Goal: Information Seeking & Learning: Check status

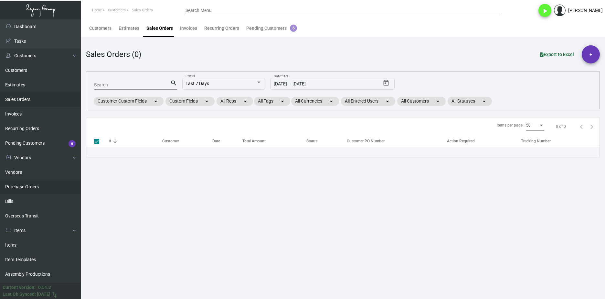
click at [61, 184] on link "Purchase Orders" at bounding box center [40, 186] width 81 height 15
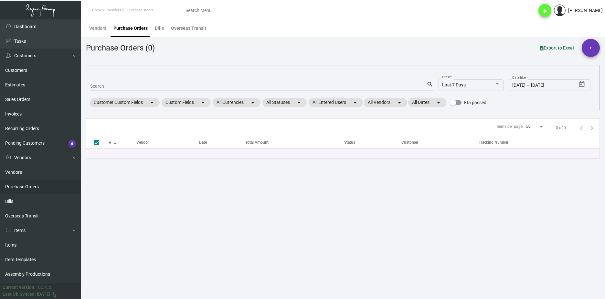
drag, startPoint x: 109, startPoint y: 80, endPoint x: 112, endPoint y: 85, distance: 5.4
click at [109, 80] on mat-form-field "Search search" at bounding box center [261, 86] width 343 height 20
click at [112, 85] on input "Search" at bounding box center [258, 86] width 337 height 5
paste input "Luggage Tag"
type input "Luggage Tag"
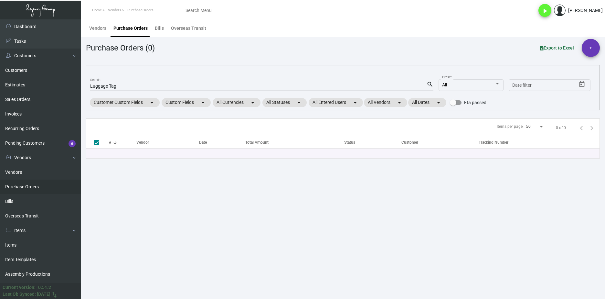
click at [115, 86] on input "Luggage Tag" at bounding box center [258, 86] width 337 height 5
drag, startPoint x: 119, startPoint y: 86, endPoint x: 61, endPoint y: 77, distance: 58.6
click at [61, 77] on div "Dashboard Dashboard Tasks Customers Customers Estimates Sales Orders Invoices R…" at bounding box center [302, 158] width 605 height 279
paste input "99388"
type input "99388"
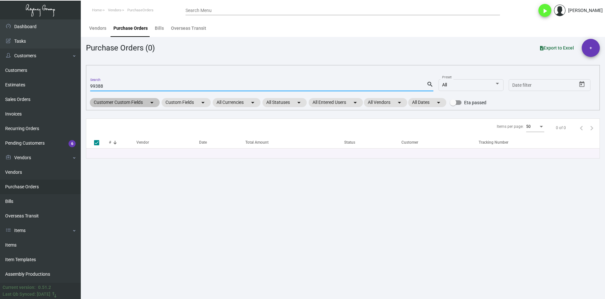
checkbox input "false"
type input "99388"
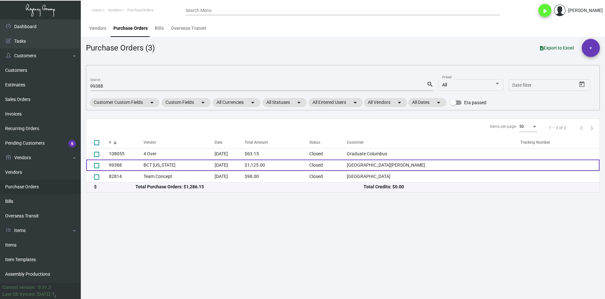
click at [141, 169] on td "99388" at bounding box center [126, 164] width 35 height 11
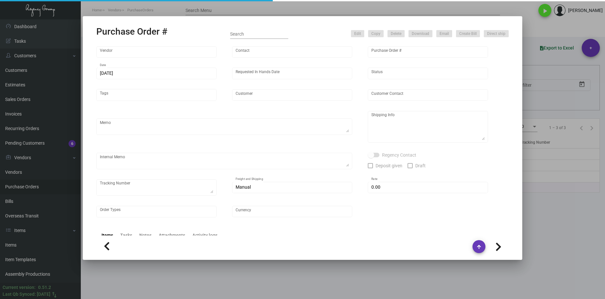
type input "BCT Illinois"
type input "Tom McNeany"
type input "99388"
type input "6/27/2023"
type input "7/7/2023"
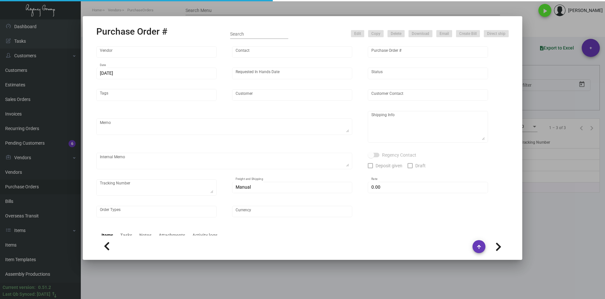
type input "San Carlos Hotel"
type input "Evelyn Toro"
type textarea "***ANY PRICE DISCREPANCY MUST BE CALLED OUT PRIOR TO PROCEEDING WITH THIS ORDER…"
type textarea "San Carlos Hotel - Evelyn Toro 150 East 50th Street New York, NY, 10022 US"
type input "$ 0.00"
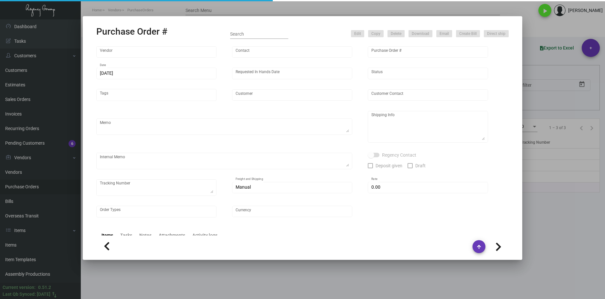
type input "United States Dollar $"
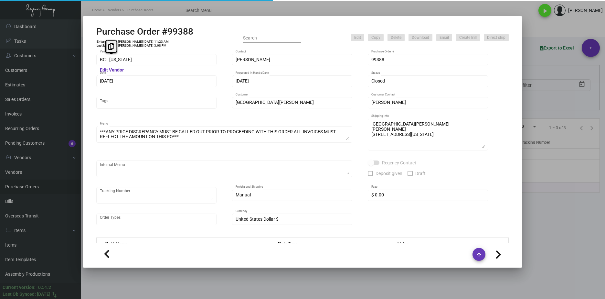
click at [77, 61] on div "Purchase Order #99388 Entered By: Lyndon Griffith 6/27/23, 11:23 AM Last Modifi…" at bounding box center [302, 149] width 605 height 299
drag, startPoint x: 135, startPoint y: 84, endPoint x: 90, endPoint y: 83, distance: 45.3
click at [90, 83] on div "BCT Illinois Vendor Edit Vendor Tom McNeany Contact 99388 Purchase Order # 6/27…" at bounding box center [303, 146] width 428 height 194
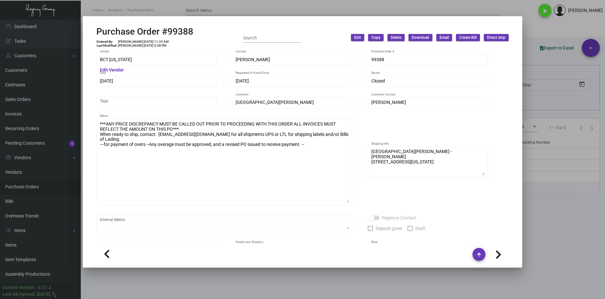
click at [350, 211] on div "***ANY PRICE DISCREPANCY MUST BE CALLED OUT PRIOR TO PROCEEDING WITH THIS ORDER…" at bounding box center [224, 165] width 256 height 93
click at [38, 117] on div "Purchase Order #99388 Entered By: Lyndon Griffith 6/27/23, 11:23 AM Last Modifi…" at bounding box center [302, 149] width 605 height 299
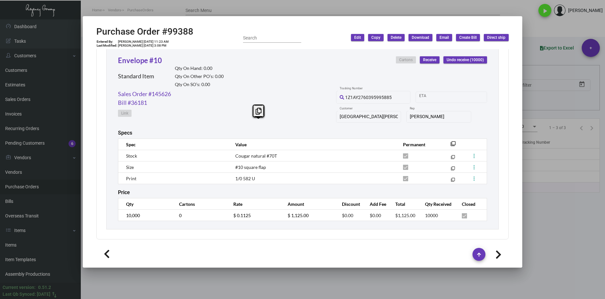
scroll to position [332, 0]
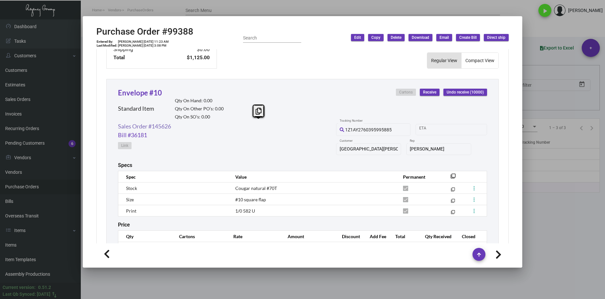
click at [154, 128] on link "Sales Order #145626" at bounding box center [144, 126] width 53 height 9
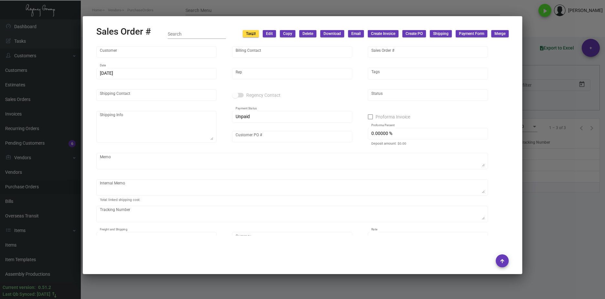
type input "San Carlos Hotel"
type input "Accounts Receivable"
type input "145626"
type input "6/27/2023"
type input "Eli Schmulowitz"
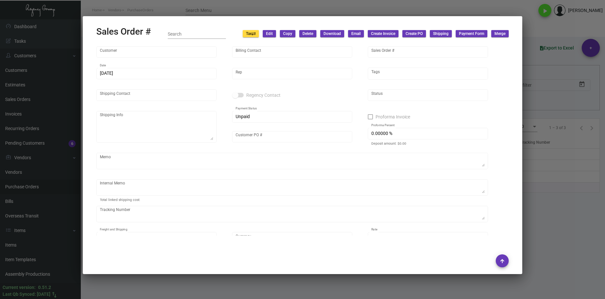
type input "Evelyn Toro"
type textarea "San Carlos Hotel - Evelyn Toro 150 East 50th Street New York, NY, 10022 US"
type input "Evelyn Toro"
type textarea "Shipped from Impact Printing by UPS Ground TK#1Z1AY2760393580835 Cost $55.95 th…"
type input "United States Dollar $"
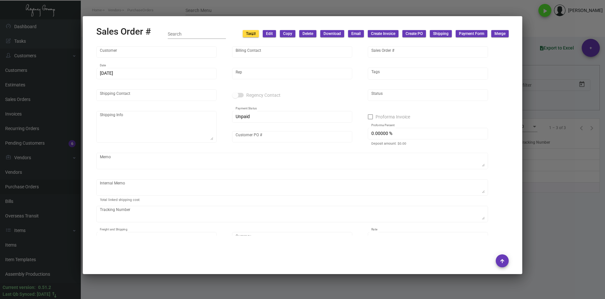
type input "8.50000 %"
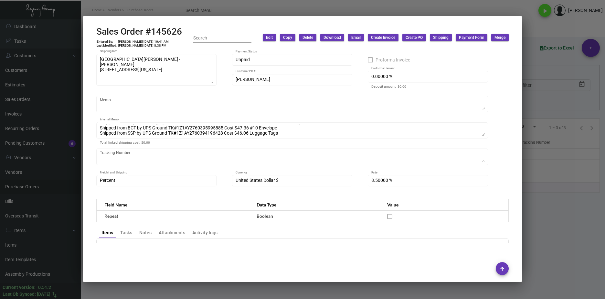
scroll to position [0, 0]
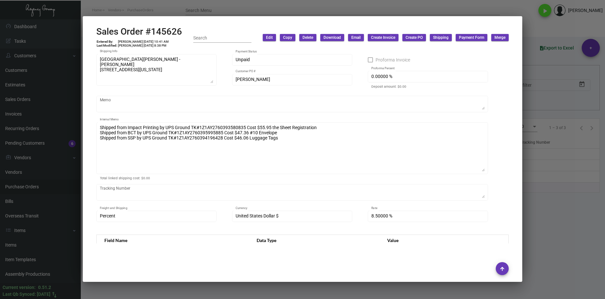
click at [498, 180] on div "San Carlos Hotel Customer Edit Customer Accounts Receivable Billing Contact 145…" at bounding box center [302, 108] width 413 height 241
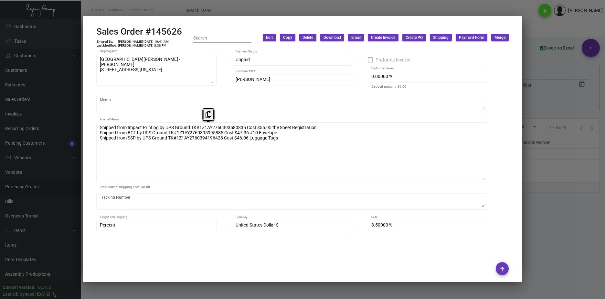
click at [78, 125] on div "Purchase Order #99388 Entered By: Lyndon Griffith 6/27/23, 11:23 AM Last Modifi…" at bounding box center [302, 149] width 605 height 299
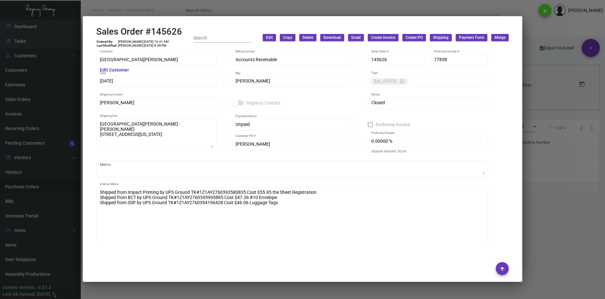
click at [561, 191] on div at bounding box center [302, 149] width 605 height 299
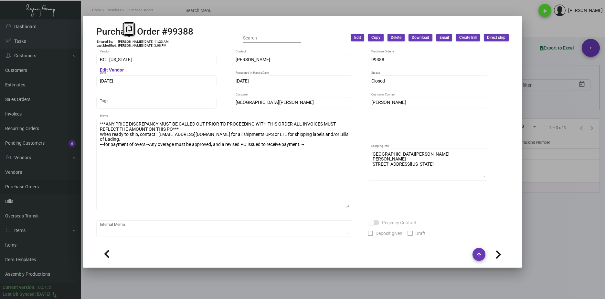
drag, startPoint x: 141, startPoint y: 40, endPoint x: 115, endPoint y: 38, distance: 25.3
click at [115, 38] on div "Purchase Order #99388 Entered By: Lyndon Griffith 6/27/23, 11:23 AM Last Modifi…" at bounding box center [144, 37] width 97 height 23
drag, startPoint x: 115, startPoint y: 38, endPoint x: 153, endPoint y: 67, distance: 47.1
click at [153, 67] on div "BCT Illinois Vendor Edit Vendor" at bounding box center [156, 62] width 120 height 17
drag, startPoint x: 140, startPoint y: 41, endPoint x: 118, endPoint y: 40, distance: 21.7
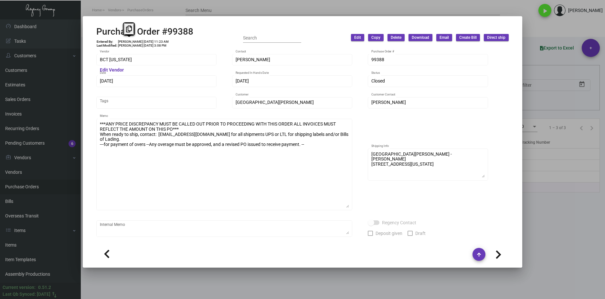
click at [118, 40] on td "Lyndon Griffith 6/27/23, 11:23 AM" at bounding box center [143, 42] width 51 height 4
click at [237, 271] on div at bounding box center [302, 149] width 605 height 299
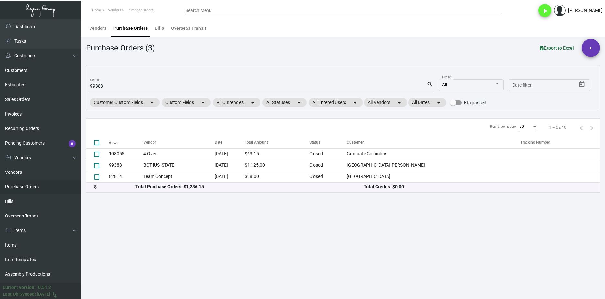
click at [92, 83] on div "99388 Search" at bounding box center [258, 86] width 337 height 10
click at [95, 86] on input "99388" at bounding box center [258, 86] width 337 height 5
paste input "102814"
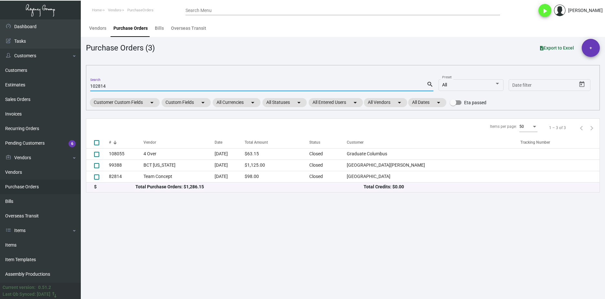
type input "102814"
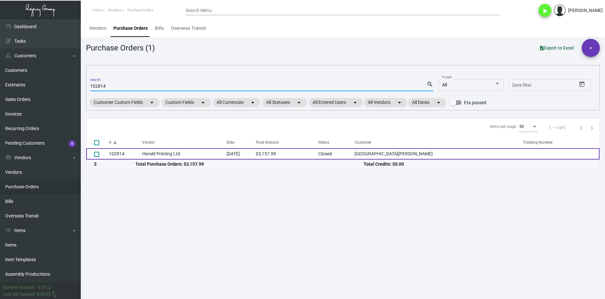
click at [162, 155] on td "Herald Printing Ltd." at bounding box center [184, 153] width 84 height 11
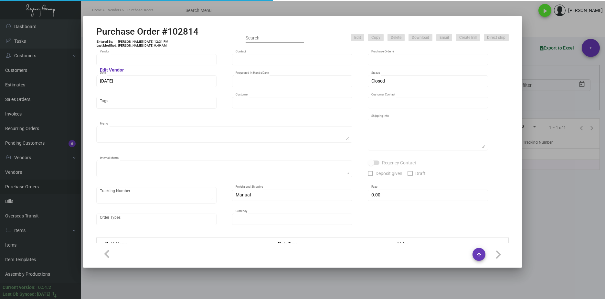
type input "Herald Printing Ltd."
type input "Fred Jannone"
type input "102814"
type input "12/19/2023"
type input "1/15/2024"
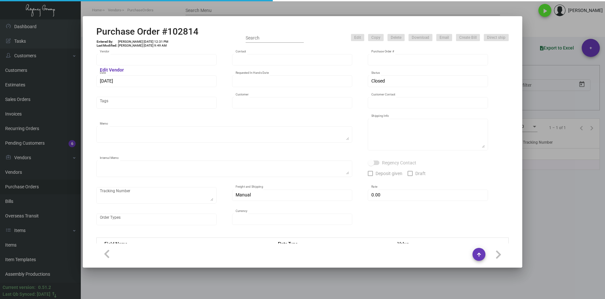
type input "San Carlos Hotel"
type input "Evelyn Toro"
type textarea "***ANY PRICE DISCREPANCY MUST BE CALLED OUT PRIOR TO PROCEEDING WITH THIS ORDER…"
type textarea "San Carlos Hotel - Evelyn Toro 150 East 50th Street New York, NY, 10022 US"
type textarea "1.5 - Requested for an update/ pending response. // Vendor noted that it's on t…"
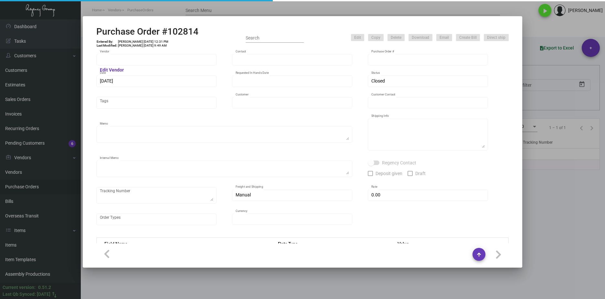
type input "$ 0.00"
type input "United States Dollar $"
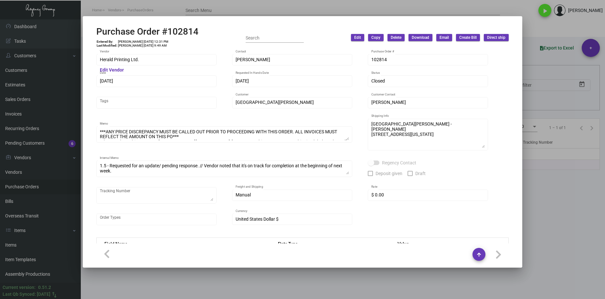
click at [397, 288] on div at bounding box center [302, 149] width 605 height 299
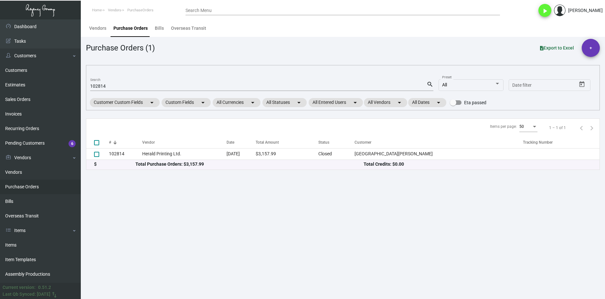
click at [104, 88] on input "102814" at bounding box center [258, 86] width 337 height 5
paste input "99386"
type input "99386"
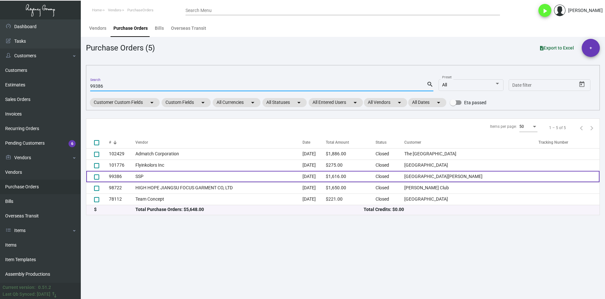
click at [131, 175] on td "99386" at bounding box center [122, 176] width 27 height 11
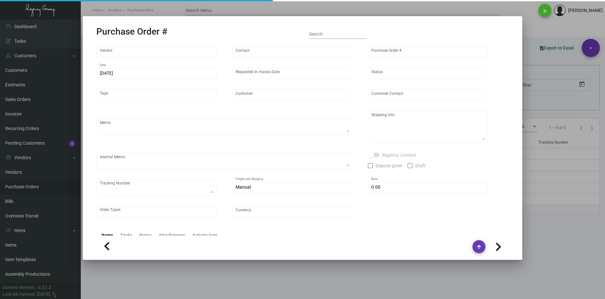
type input "SSP"
type input "Judy Christopher"
type input "99386"
type input "6/27/2023"
type input "7/14/2023"
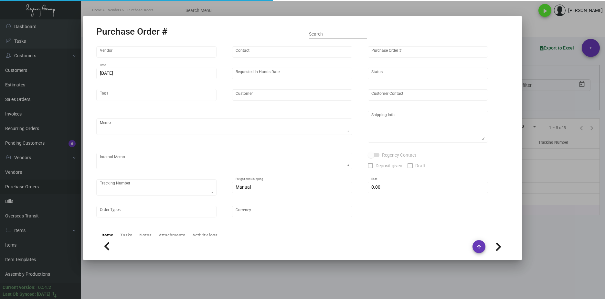
type input "San Carlos Hotel"
type input "Evelyn Toro"
type textarea "***ANY PRICE DISCREPANCY MUST BE CALLED OUT PRIOR TO PROCEEDING WITH THIS ORDER…"
type textarea "San Carlos Hotel - Evelyn Toro 150 East 50th Street New York, NY, 10022 US"
type input "$ 0.00"
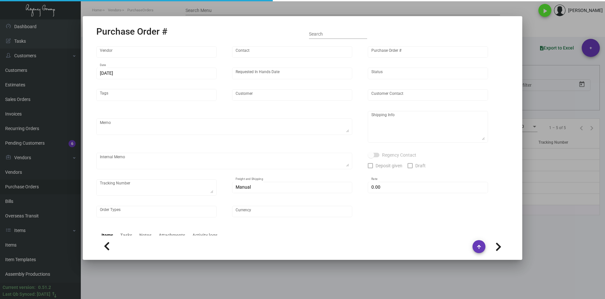
type input "United States Dollar $"
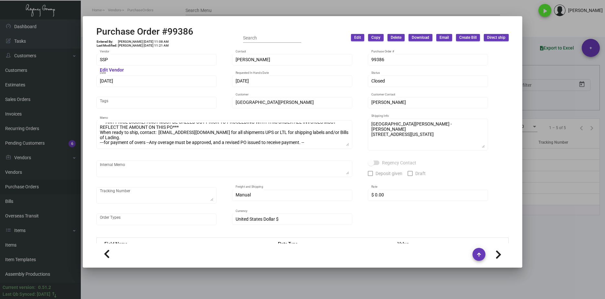
scroll to position [2, 0]
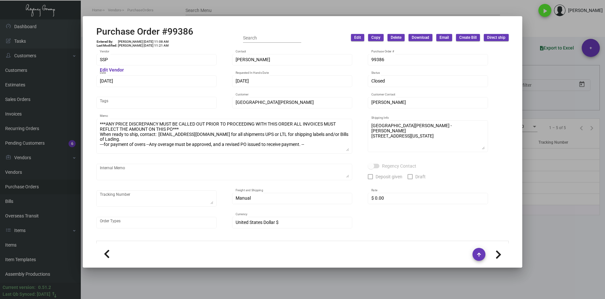
click at [344, 157] on div "***ANY PRICE DISCREPANCY MUST BE CALLED OUT PRIOR TO PROCEEDING WITH THIS ORDER…" at bounding box center [224, 139] width 256 height 41
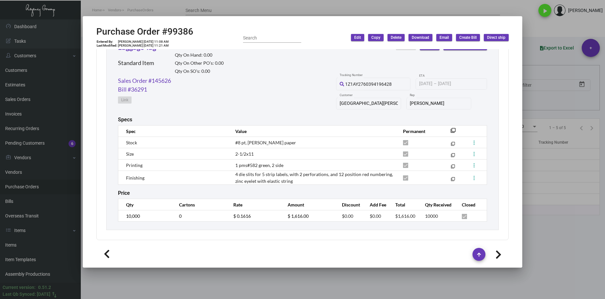
scroll to position [322, 0]
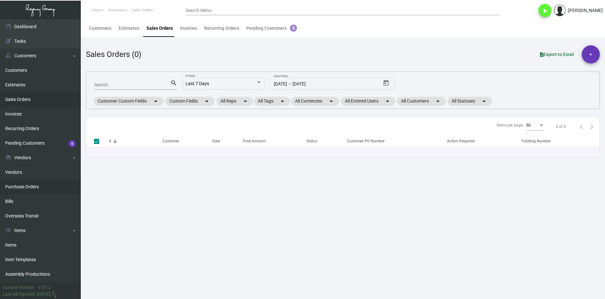
click at [21, 189] on link "Purchase Orders" at bounding box center [40, 186] width 81 height 15
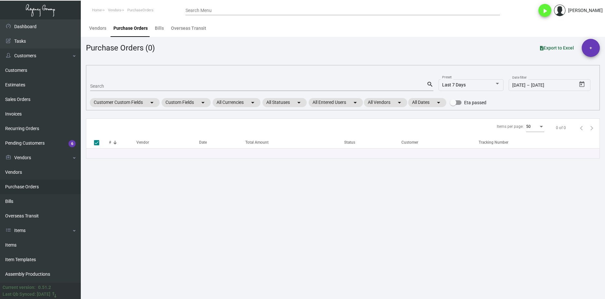
click at [130, 80] on mat-form-field "Search search" at bounding box center [261, 86] width 343 height 20
click at [129, 84] on input "Search" at bounding box center [258, 86] width 337 height 5
paste input "107304"
type input "107304"
checkbox input "false"
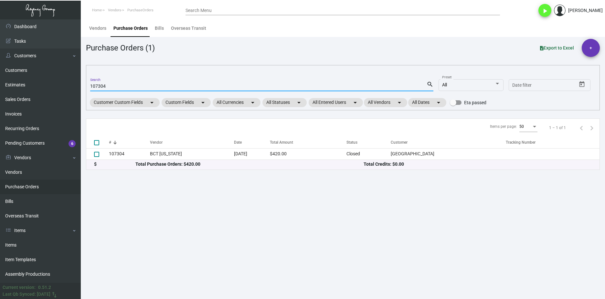
type input "107304"
click at [102, 89] on input "107304" at bounding box center [258, 86] width 337 height 5
click at [101, 89] on input "107304" at bounding box center [258, 86] width 337 height 5
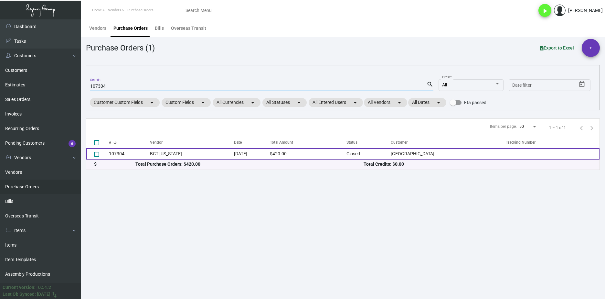
click at [155, 157] on td "BCT Illinois" at bounding box center [192, 153] width 84 height 11
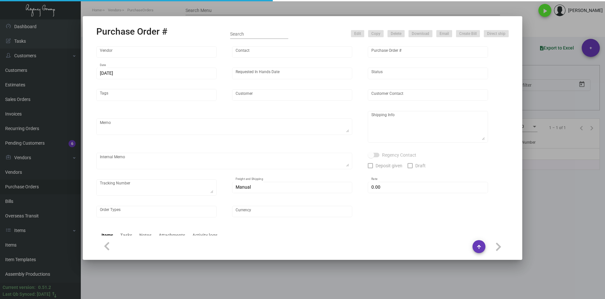
type input "BCT Illinois"
type input "Tom McNeany"
type input "107304"
type input "9/9/2024"
type input "9/23/2024"
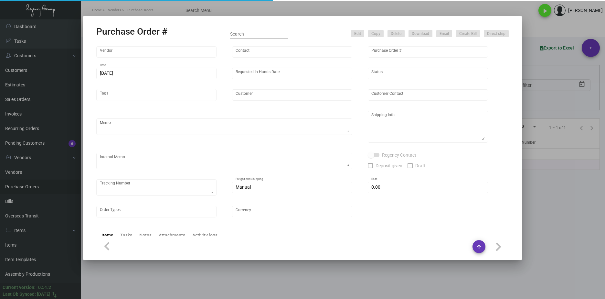
type input "One Hotel Nashville"
type input "Adam Stickel"
type textarea ""Please send proof for approval to art@theregencygroup.net with me cc'ed. ***AN…"
type textarea "One Hotel Nashville - Adam Stickel 710 Demonbreun Street Nashville, TN, 37203 US"
type input "$ 0.00"
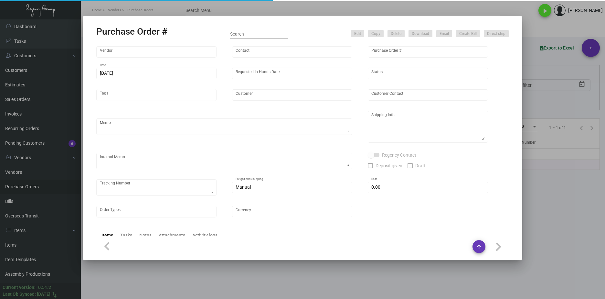
type input "United States Dollar $"
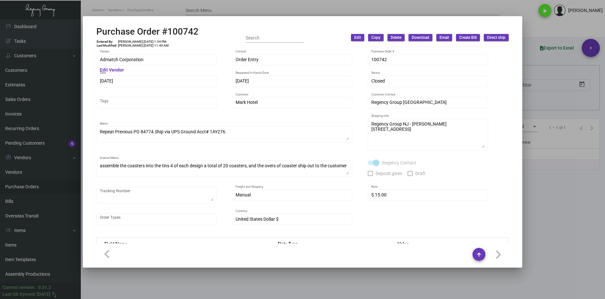
click at [523, 227] on div at bounding box center [302, 149] width 605 height 299
